Goal: Transaction & Acquisition: Subscribe to service/newsletter

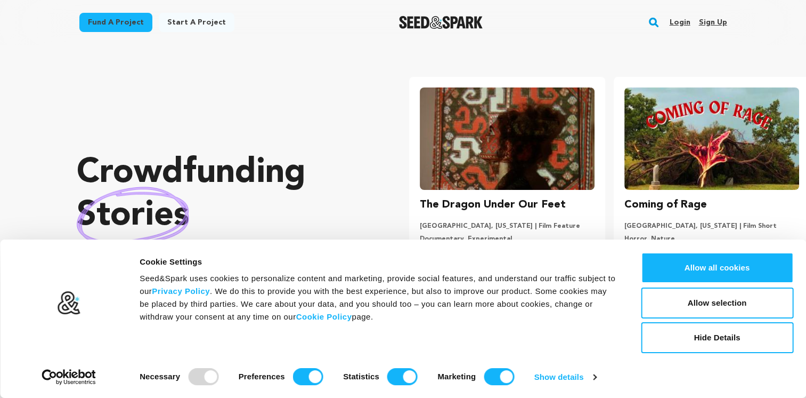
scroll to position [0, 213]
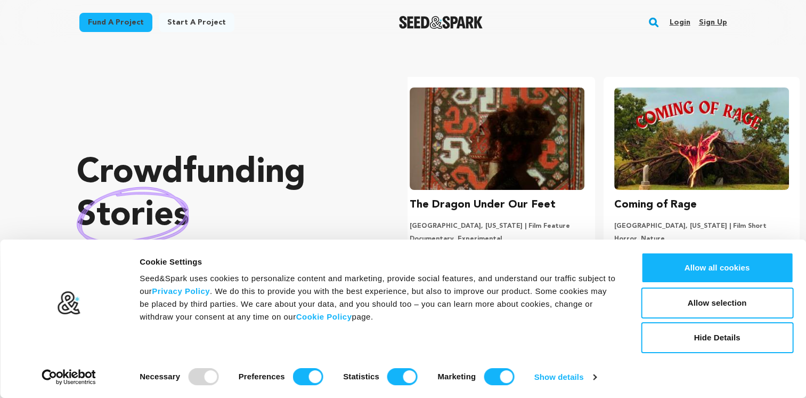
click at [714, 19] on link "Sign up" at bounding box center [713, 22] width 28 height 17
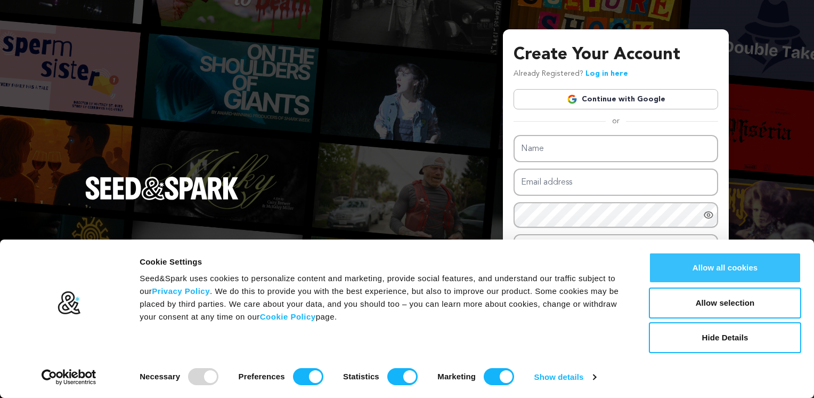
click at [763, 268] on button "Allow all cookies" at bounding box center [725, 267] width 152 height 31
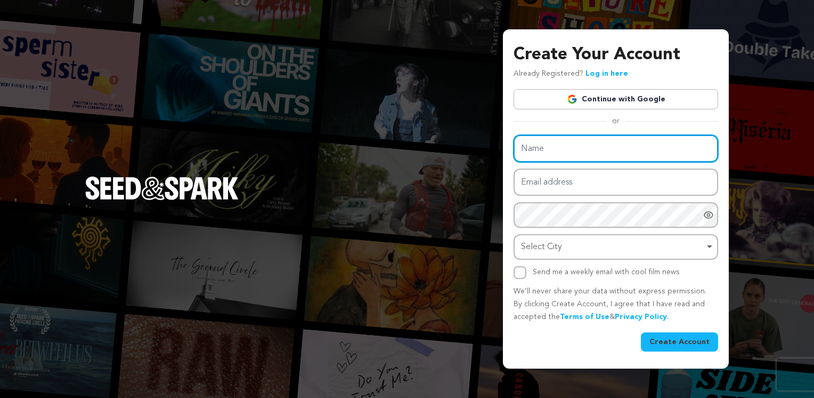
click at [544, 146] on input "Name" at bounding box center [616, 148] width 205 height 27
type input "William Rocky Perez"
type input "will_thrill@icloud.com"
drag, startPoint x: 605, startPoint y: 151, endPoint x: 551, endPoint y: 149, distance: 54.4
click at [551, 149] on input "William Rocky Perez" at bounding box center [616, 148] width 205 height 27
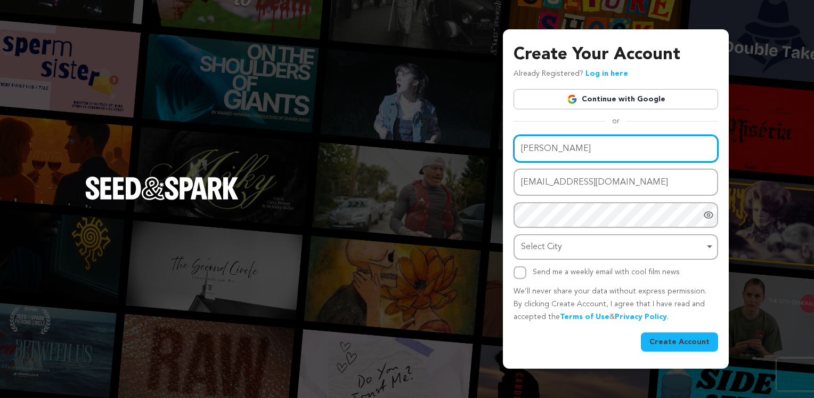
type input "William Perez"
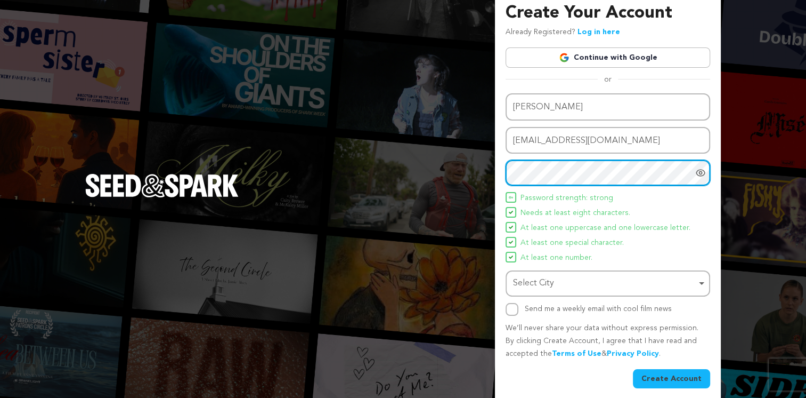
scroll to position [19, 0]
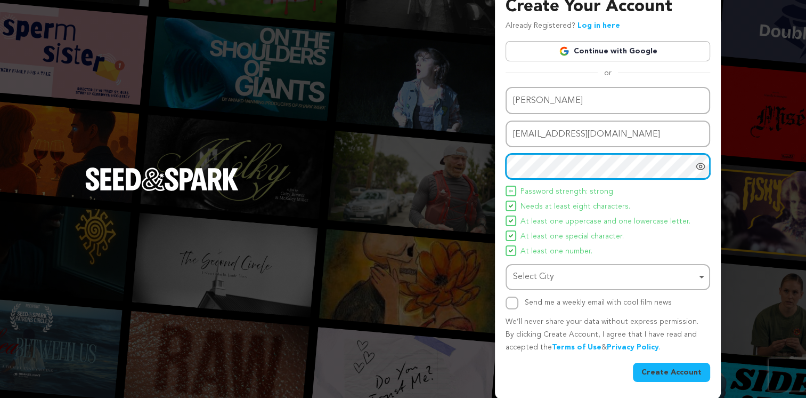
click at [585, 286] on div "Select City Select City Remove item" at bounding box center [608, 277] width 205 height 26
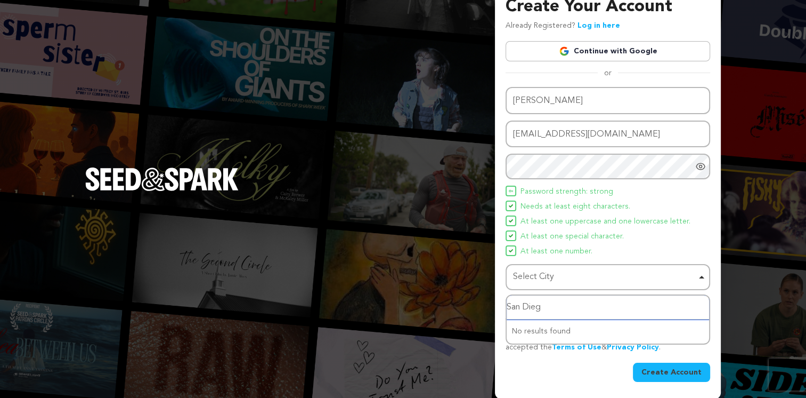
type input "San Diego"
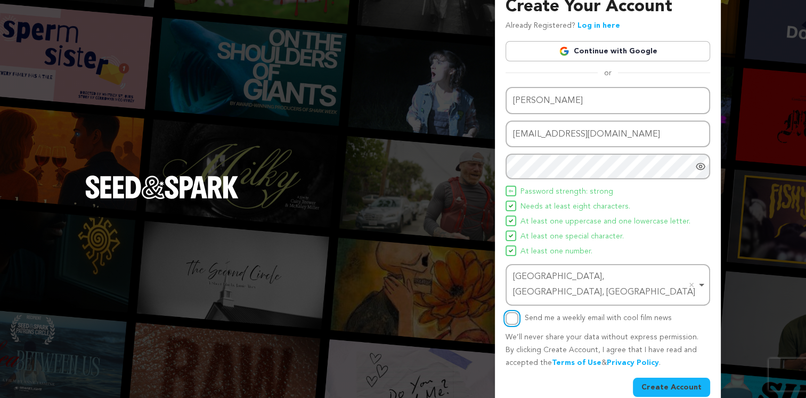
click at [507, 312] on input "Send me a weekly email with cool film news" at bounding box center [512, 318] width 13 height 13
checkbox input "true"
drag, startPoint x: 680, startPoint y: 367, endPoint x: 665, endPoint y: 373, distance: 16.0
click at [680, 377] on button "Create Account" at bounding box center [671, 386] width 77 height 19
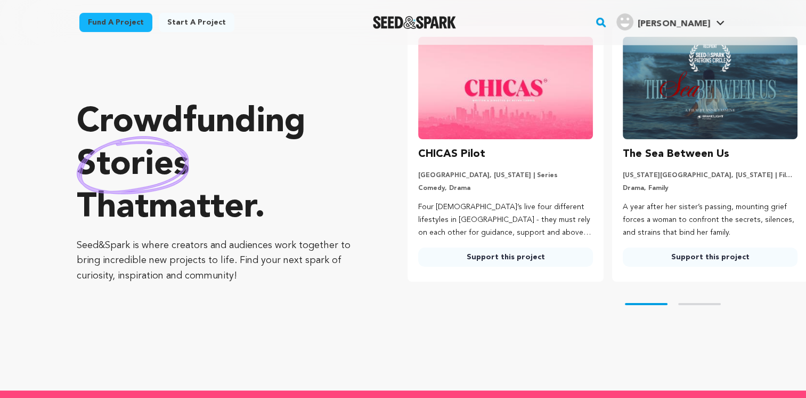
scroll to position [53, 0]
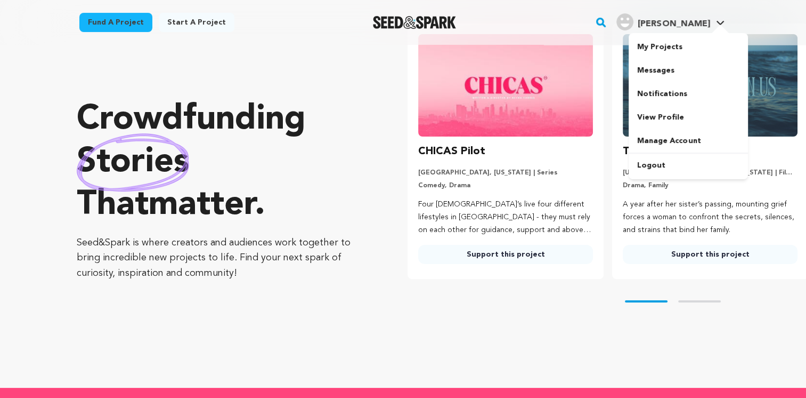
click at [672, 11] on link "William P. William P." at bounding box center [670, 20] width 112 height 19
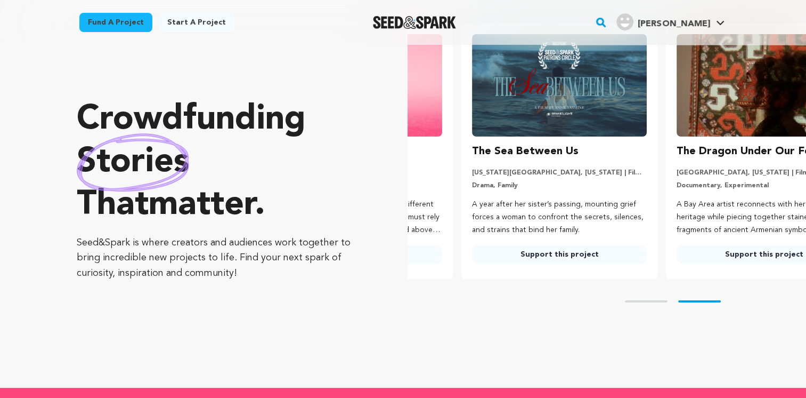
scroll to position [0, 213]
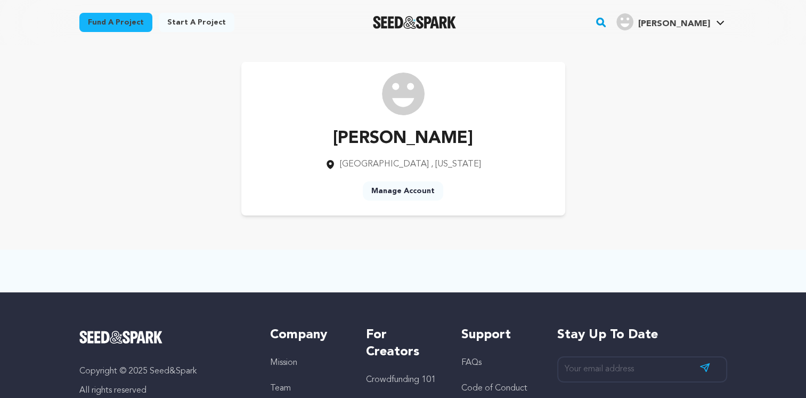
click at [383, 191] on link "Manage Account" at bounding box center [403, 190] width 80 height 19
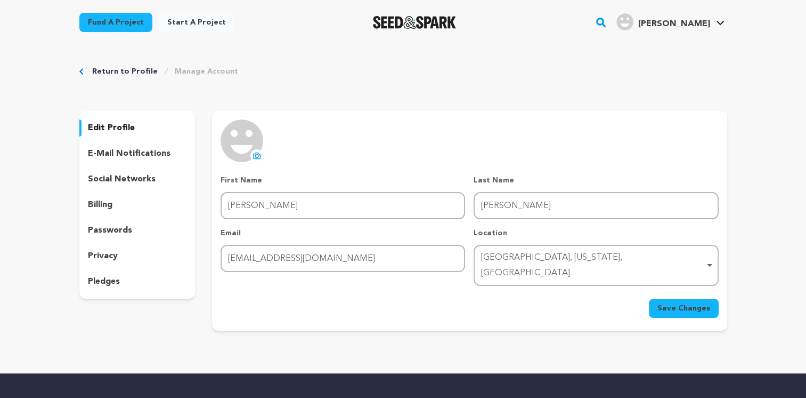
click at [100, 71] on link "Return to Profile" at bounding box center [125, 71] width 66 height 11
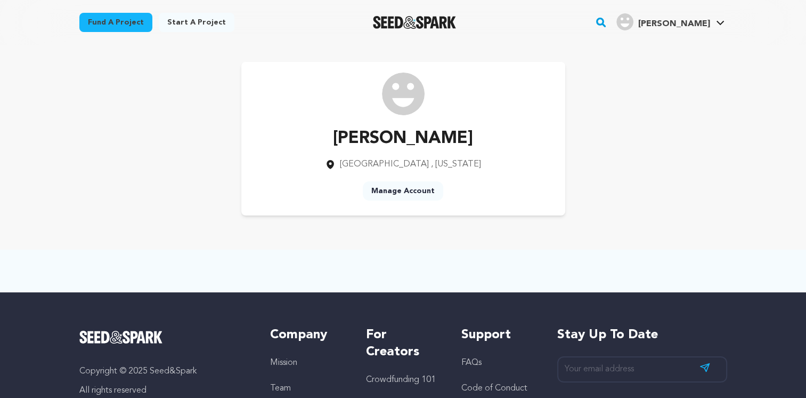
drag, startPoint x: 0, startPoint y: 0, endPoint x: 119, endPoint y: 60, distance: 133.7
click at [100, 70] on div "William Perez San Diego , California Manage Account" at bounding box center [403, 138] width 648 height 153
click at [411, 22] on img "Seed&Spark Homepage" at bounding box center [415, 22] width 84 height 13
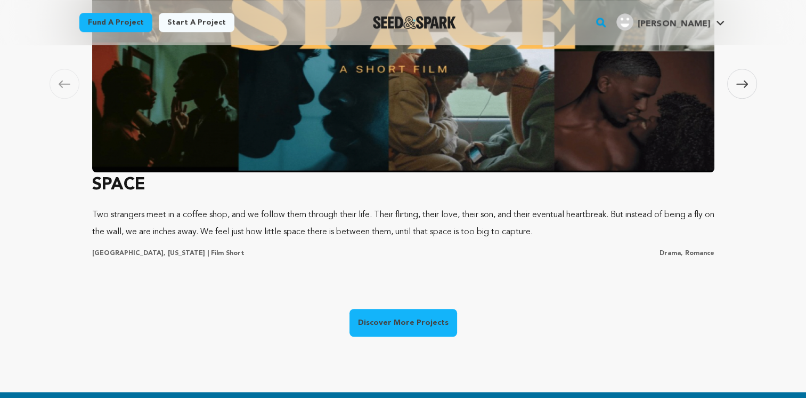
click at [398, 315] on link "Discover More Projects" at bounding box center [404, 323] width 108 height 28
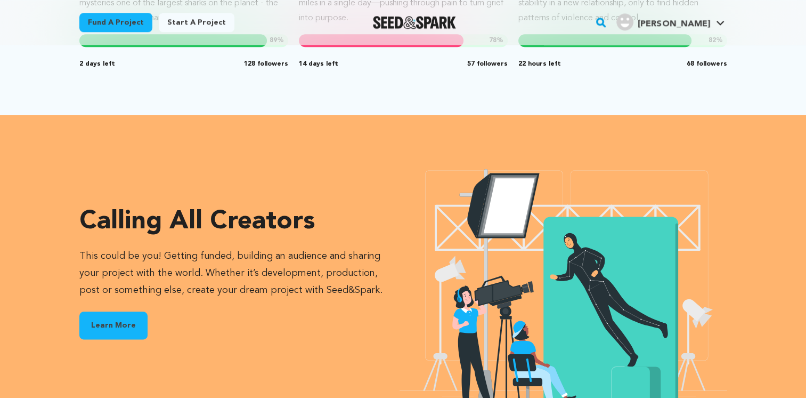
scroll to position [1279, 0]
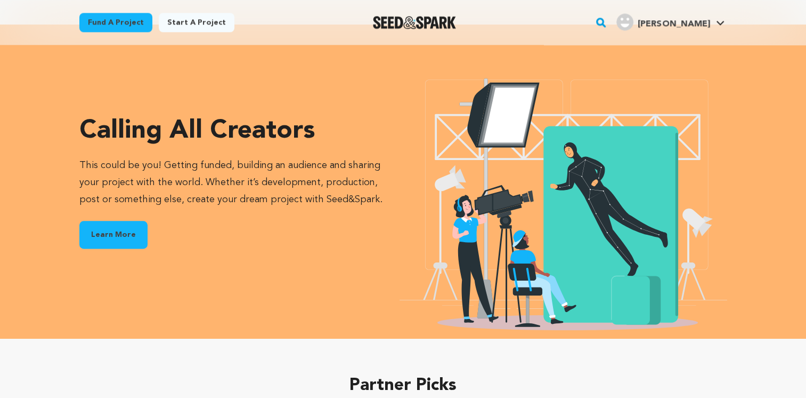
click at [113, 230] on link "Learn More" at bounding box center [113, 235] width 68 height 28
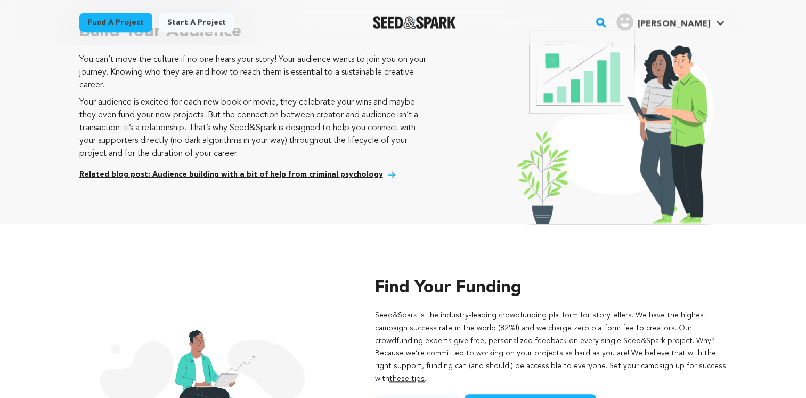
scroll to position [1013, 0]
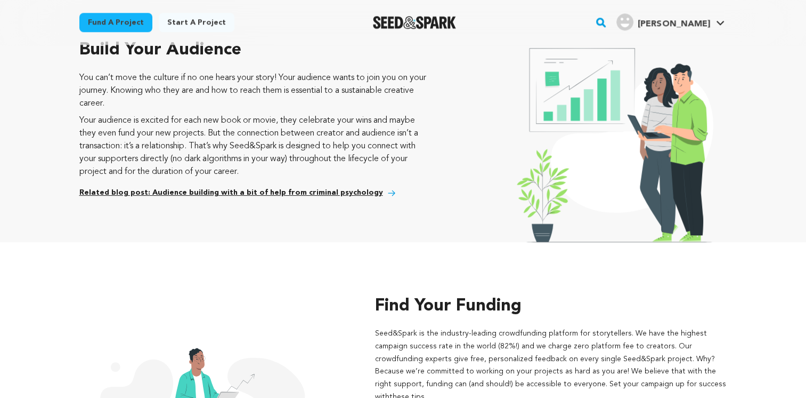
click at [161, 187] on link "Related blog post: Audience building with a bit of help from criminal psychology" at bounding box center [231, 193] width 304 height 13
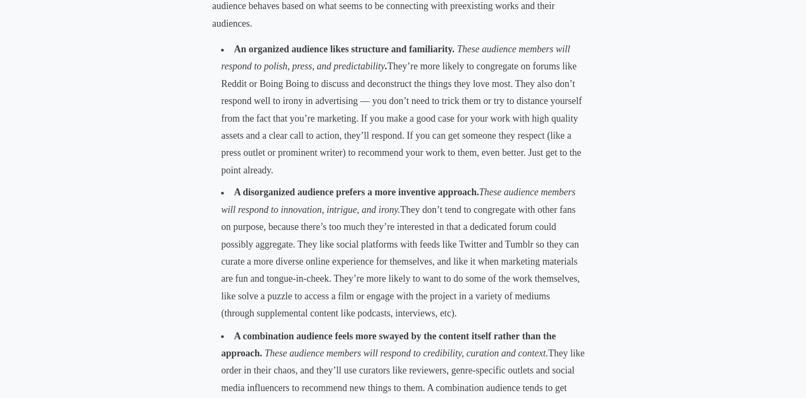
scroll to position [1705, 0]
